Goal: Check status: Check status

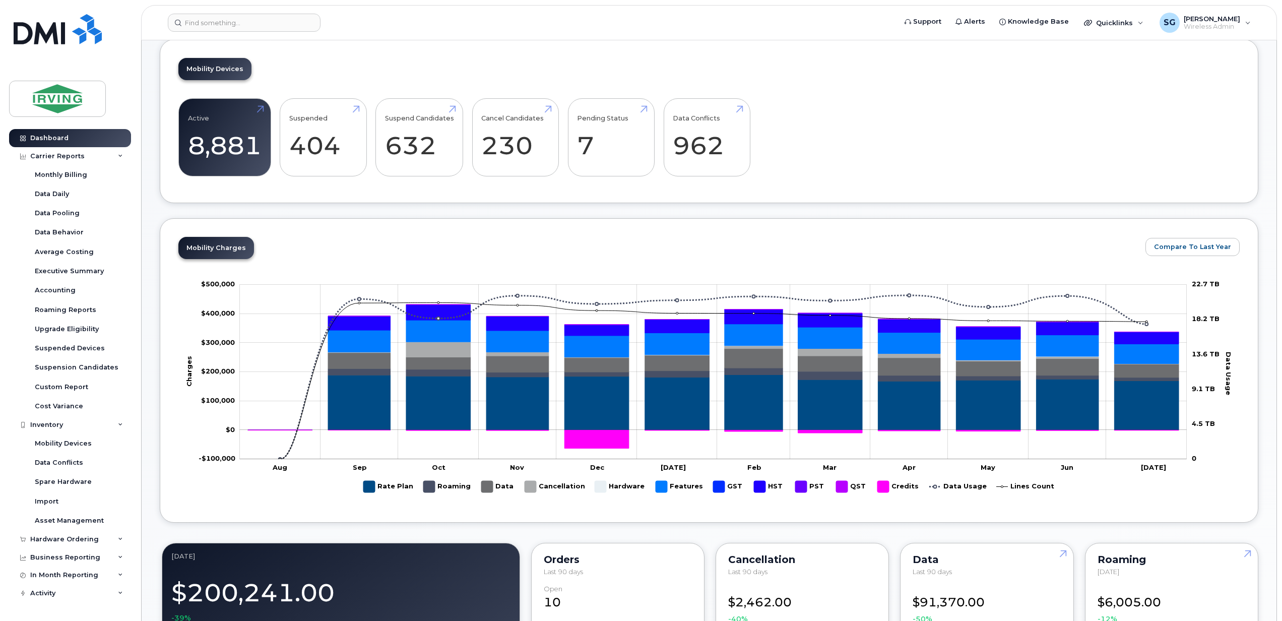
scroll to position [68, 0]
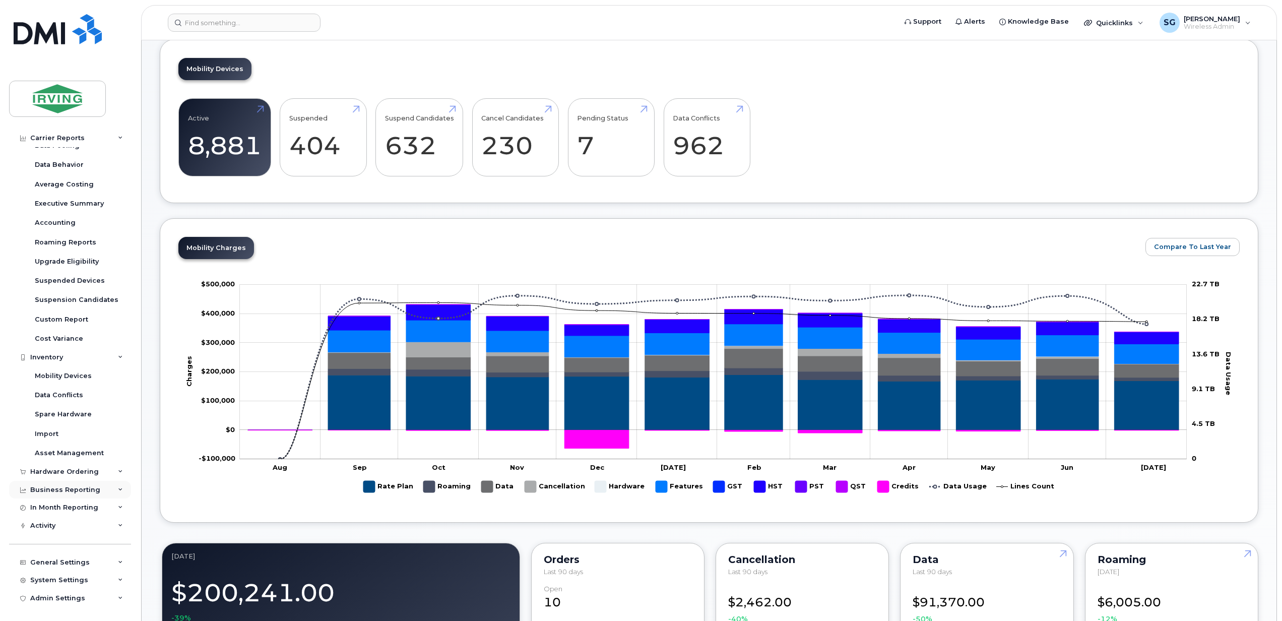
click at [118, 489] on icon at bounding box center [120, 489] width 5 height 5
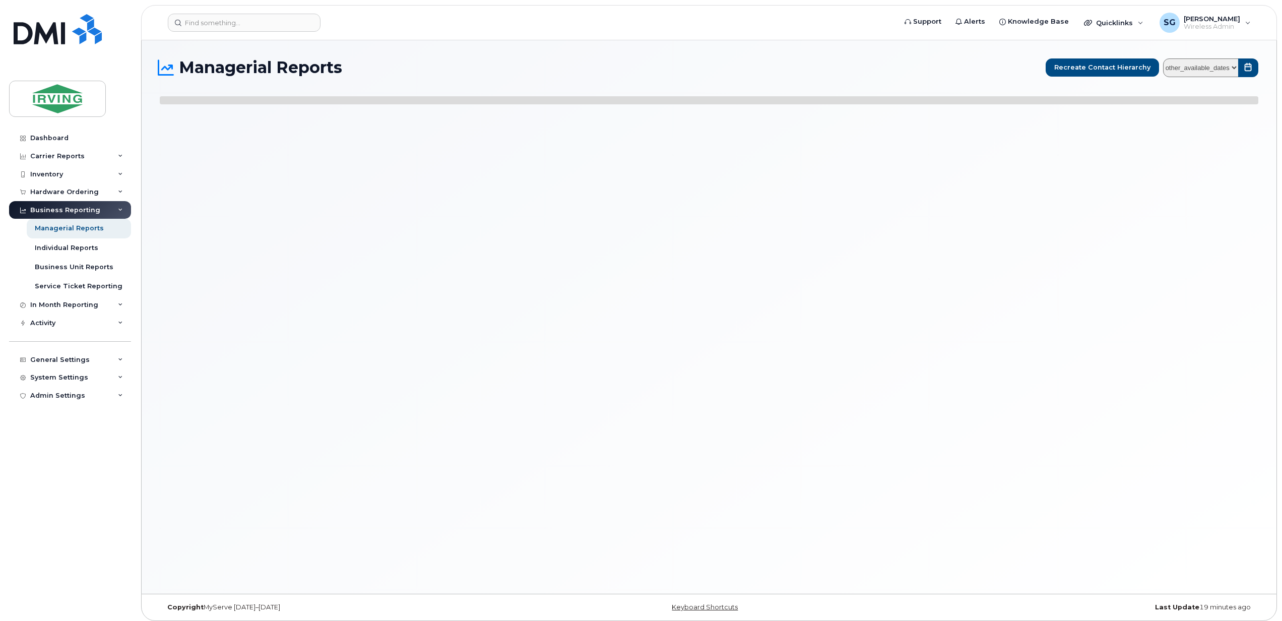
select select
